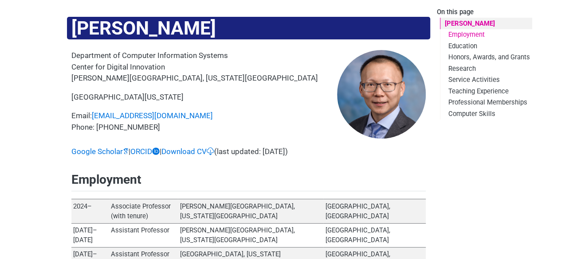
click at [452, 32] on link "Employment" at bounding box center [486, 34] width 92 height 11
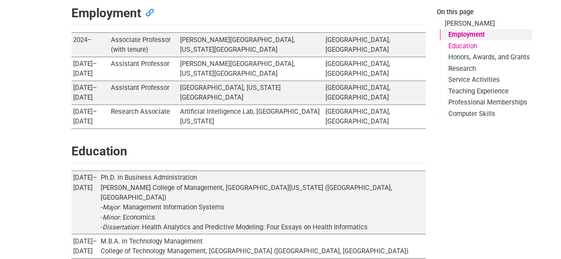
click at [453, 43] on link "Education" at bounding box center [486, 45] width 92 height 11
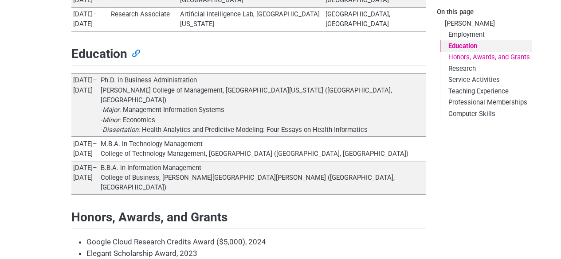
click at [455, 60] on link "Honors, Awards, and Grants" at bounding box center [486, 57] width 92 height 11
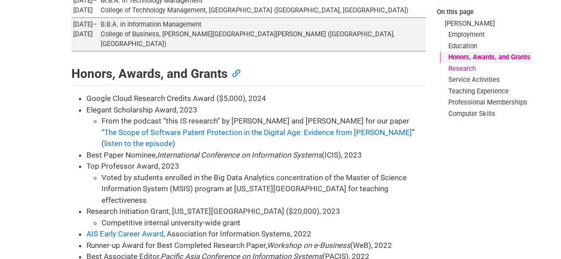
click at [452, 71] on link "Research" at bounding box center [486, 68] width 92 height 11
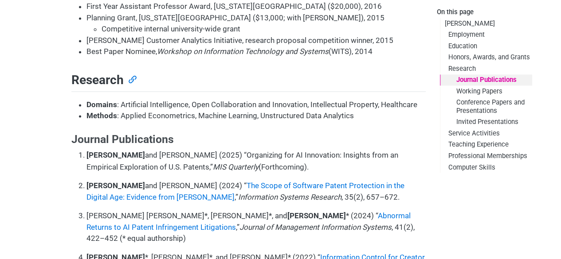
click at [452, 78] on link "Journal Publications" at bounding box center [486, 79] width 92 height 11
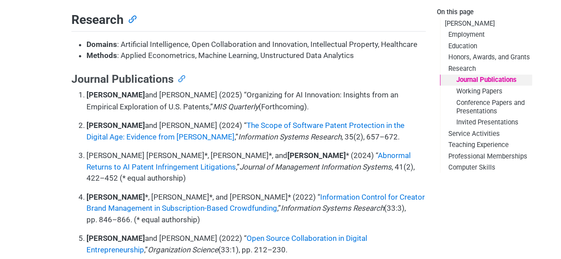
click at [238, 132] on em "Information Systems Research" at bounding box center [289, 136] width 103 height 9
click at [166, 150] on p "[PERSON_NAME] [PERSON_NAME]*, [PERSON_NAME]*, and [PERSON_NAME] * (2024) “ Abno…" at bounding box center [255, 167] width 339 height 34
click at [185, 233] on p "[PERSON_NAME] and [PERSON_NAME] (2022) “ Open Source Collaboration in Digital E…" at bounding box center [255, 244] width 339 height 23
click at [471, 81] on link "Journal Publications" at bounding box center [486, 79] width 92 height 11
click at [466, 88] on link "Working Papers" at bounding box center [486, 91] width 92 height 11
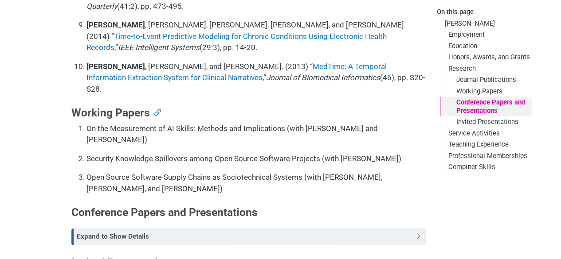
click at [465, 100] on link "Conference Papers and Presentations" at bounding box center [486, 106] width 92 height 19
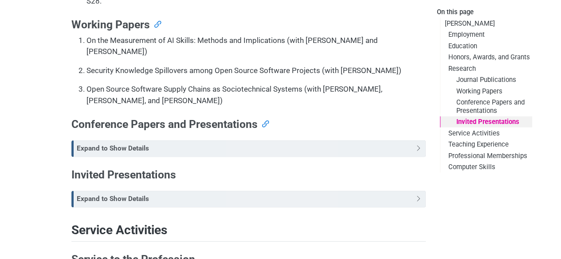
click at [464, 123] on link "Invited Presentations" at bounding box center [486, 122] width 92 height 11
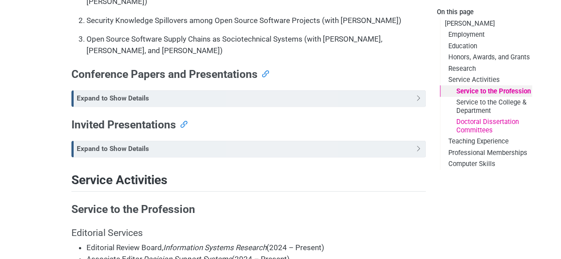
click at [462, 130] on link "Doctoral Dissertation Committees" at bounding box center [486, 126] width 92 height 19
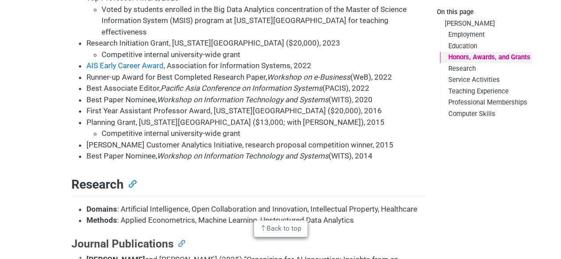
scroll to position [563, 0]
